Goal: Task Accomplishment & Management: Use online tool/utility

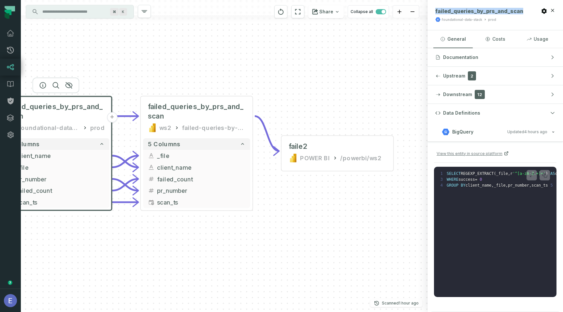
scroll to position [0, 243]
click at [323, 105] on div "+ stg_query_reports foundational-data-stack prod + 15 columns - failed_queries_…" at bounding box center [224, 156] width 406 height 312
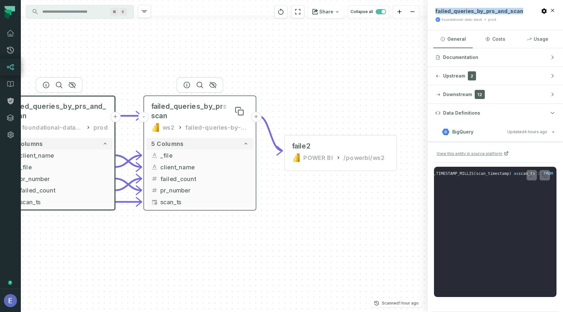
click at [207, 104] on span "failed_queries_by_prs_and_scan" at bounding box center [200, 111] width 98 height 19
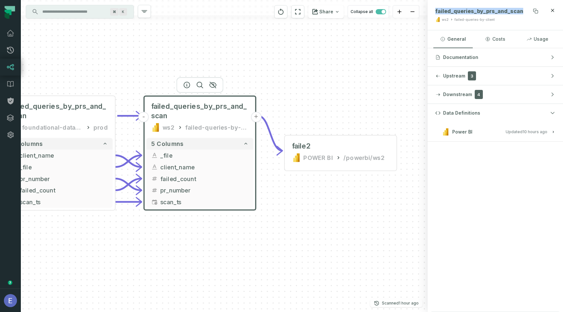
click at [492, 9] on span "failed_queries_by_prs_and_scan" at bounding box center [479, 11] width 88 height 7
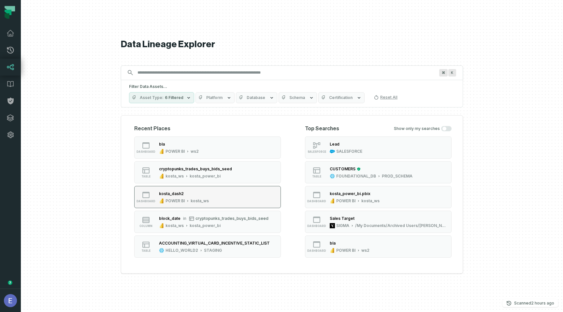
click at [187, 196] on div "kosta_dash2" at bounding box center [184, 193] width 50 height 7
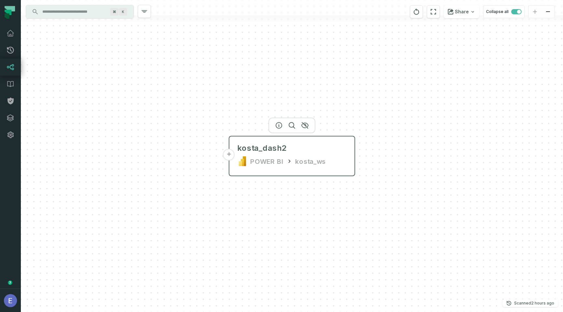
click at [230, 153] on button "+" at bounding box center [229, 155] width 12 height 12
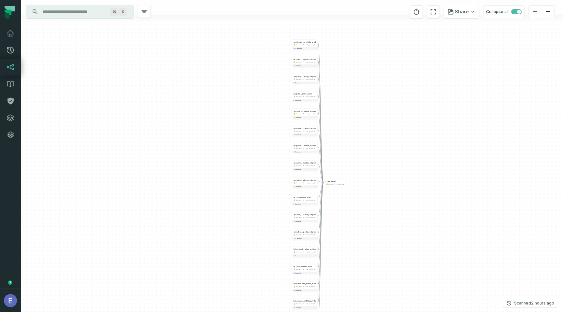
drag, startPoint x: 339, startPoint y: 141, endPoint x: 352, endPoint y: 141, distance: 12.7
click at [352, 141] on div "+ cryptopunks_trades_ buys_bids_seed kosta_ws kosta_power_bi + 12 columns + nft…" at bounding box center [292, 156] width 542 height 312
click at [291, 147] on button "+" at bounding box center [291, 147] width 2 height 2
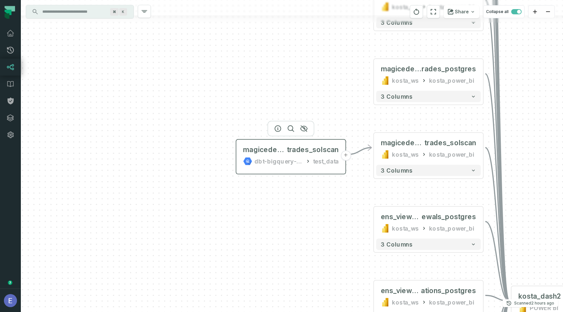
click at [295, 166] on div "magiceden_solana_ trades_solscan dbt-bigquery-foundational test_data" at bounding box center [290, 155] width 104 height 27
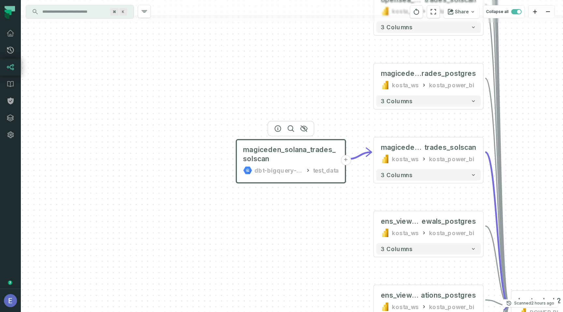
click at [348, 158] on button "+" at bounding box center [346, 160] width 10 height 10
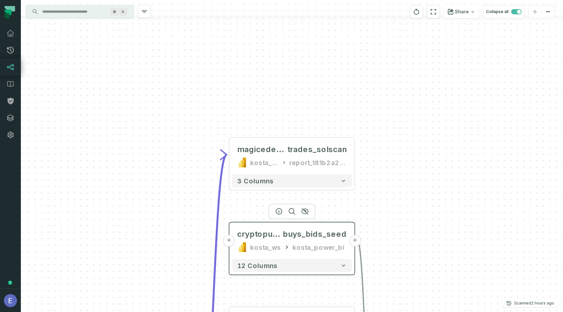
click at [231, 241] on button "+" at bounding box center [229, 241] width 12 height 12
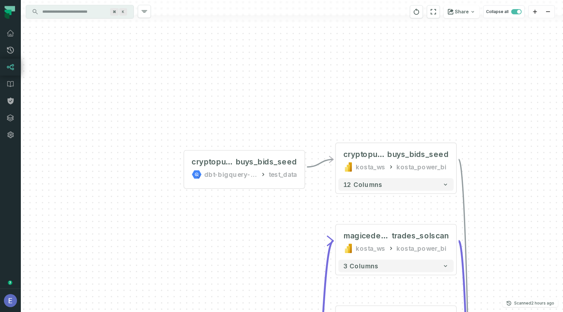
drag, startPoint x: 263, startPoint y: 113, endPoint x: 247, endPoint y: 100, distance: 20.6
click at [247, 100] on div "cryptopunks_trades_ buys_bids_seed dbt-bigquery-foundational test_data + - magi…" at bounding box center [292, 156] width 542 height 312
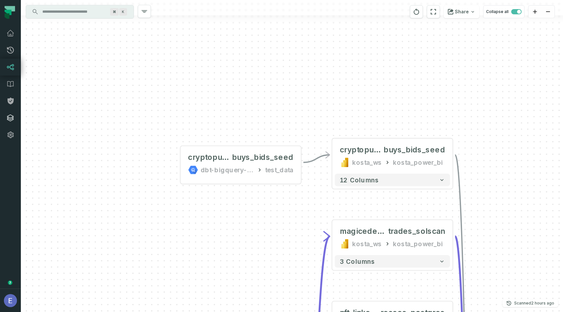
click at [11, 120] on icon at bounding box center [10, 118] width 7 height 7
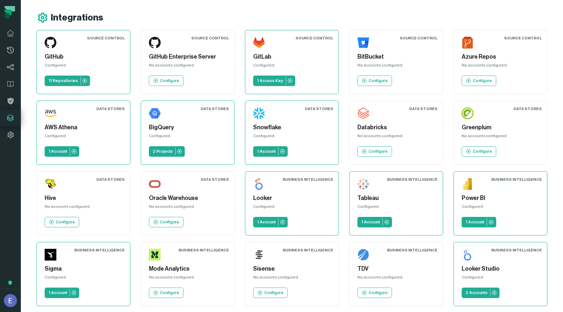
click at [174, 113] on div "BigQuery Configured 2 Projects" at bounding box center [187, 132] width 83 height 53
click at [157, 118] on img at bounding box center [155, 113] width 12 height 12
click at [181, 150] on icon at bounding box center [179, 151] width 5 height 5
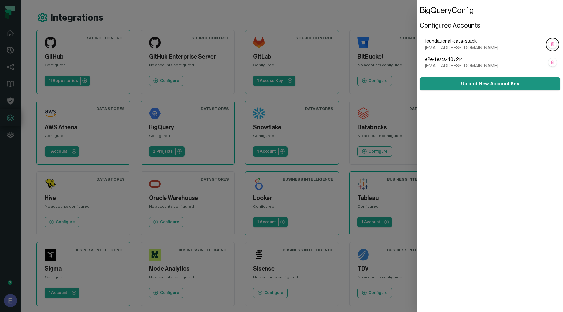
click at [466, 90] on button "Upload New Account Key" at bounding box center [489, 83] width 141 height 13
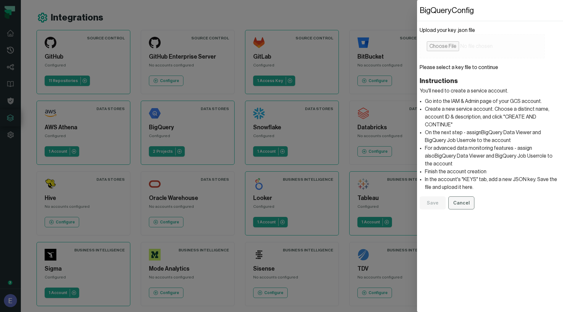
click at [456, 196] on button "Cancel" at bounding box center [461, 202] width 26 height 13
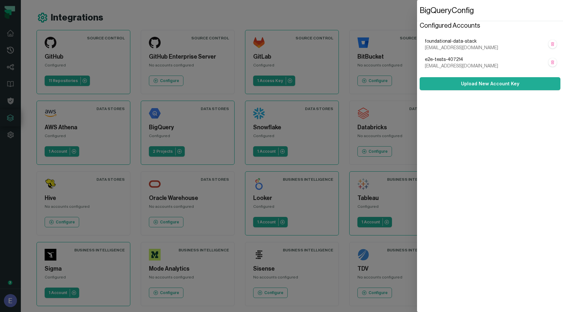
drag, startPoint x: 489, startPoint y: 54, endPoint x: 423, endPoint y: 51, distance: 65.5
click at [423, 51] on ol "foundational-data-stack data-stack@foundational-data-stack.iam.gserviceaccount.…" at bounding box center [489, 54] width 141 height 42
copy span "data-stack@foundational-data-stack.iam.gserviceaccount.com"
click at [449, 90] on button "Upload New Account Key" at bounding box center [489, 83] width 141 height 13
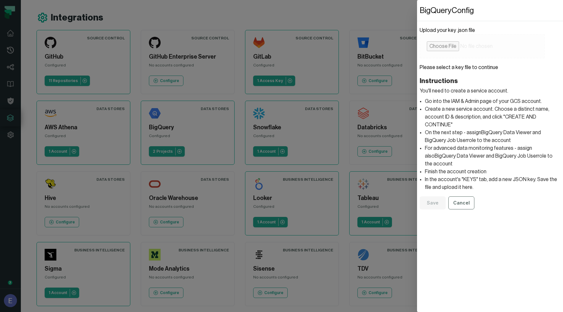
click at [417, 254] on dialog "BigQuery Config Upload your key .json file Please select a key file to continue…" at bounding box center [490, 156] width 146 height 312
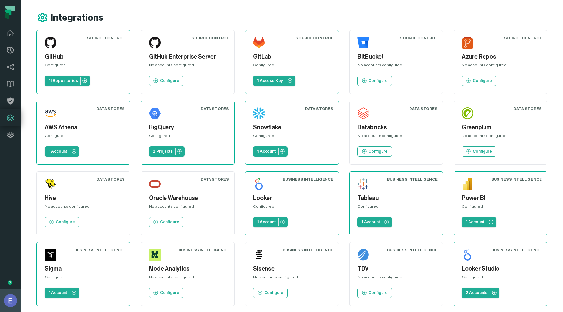
click at [5, 307] on button "Elisheva Lapid (Foundational Data) elisheva@foundational.io" at bounding box center [10, 299] width 21 height 23
